Goal: Information Seeking & Learning: Check status

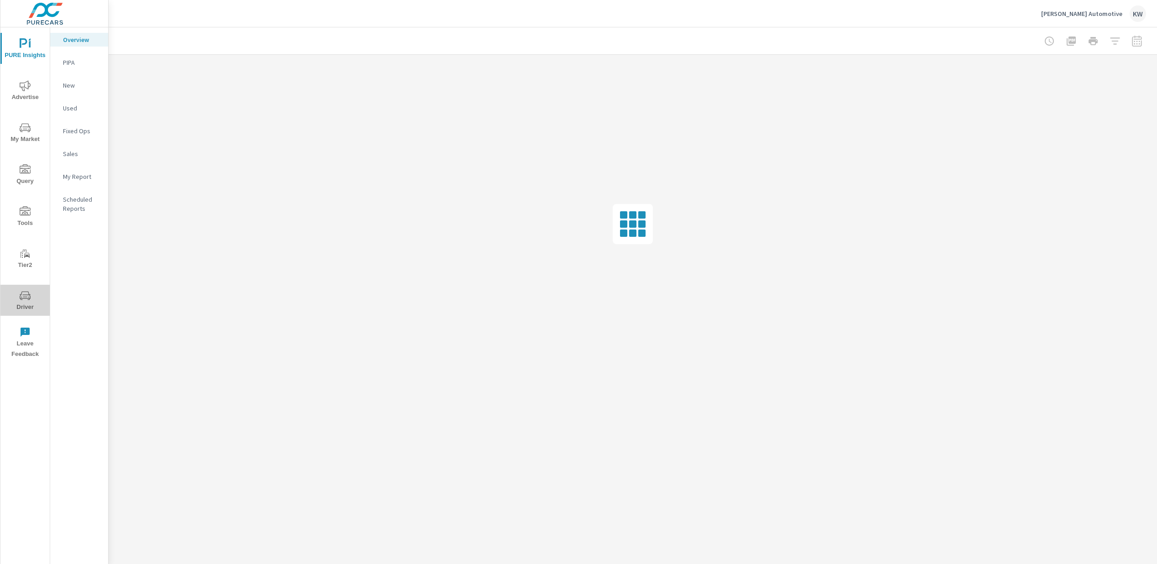
click at [27, 300] on icon "nav menu" at bounding box center [25, 295] width 11 height 11
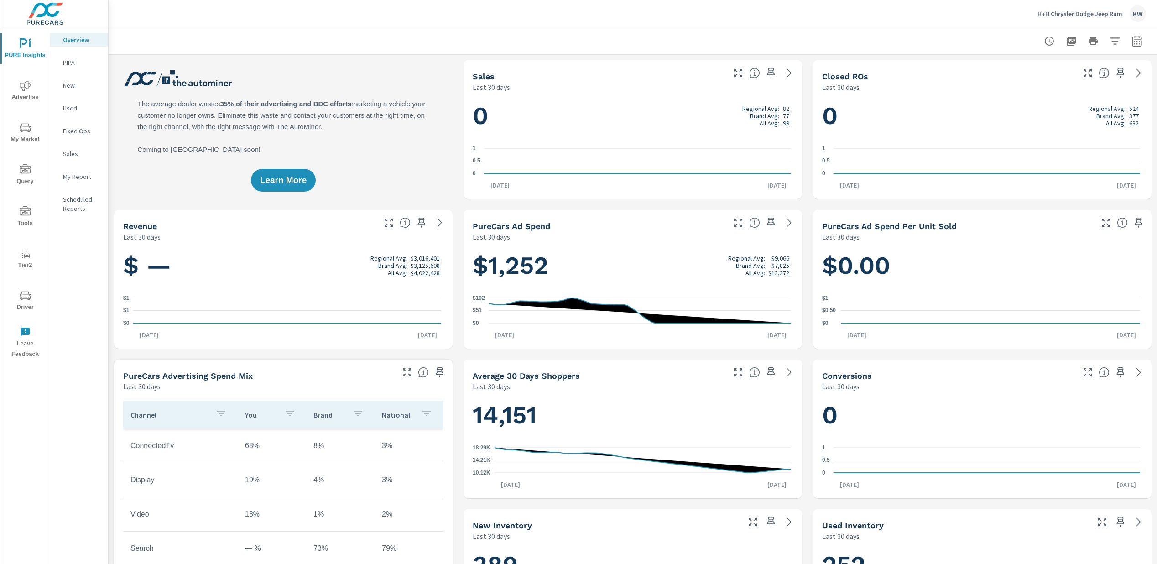
click at [23, 299] on icon "nav menu" at bounding box center [25, 295] width 11 height 11
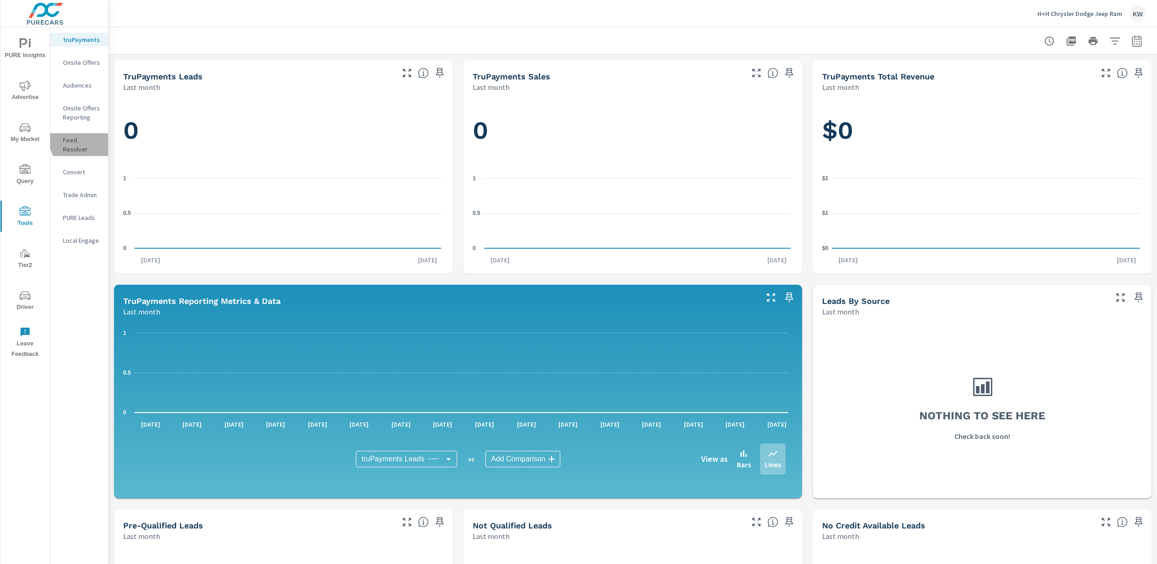
click at [86, 138] on p "Feed Resolver" at bounding box center [82, 145] width 38 height 18
